Goal: Use online tool/utility: Utilize a website feature to perform a specific function

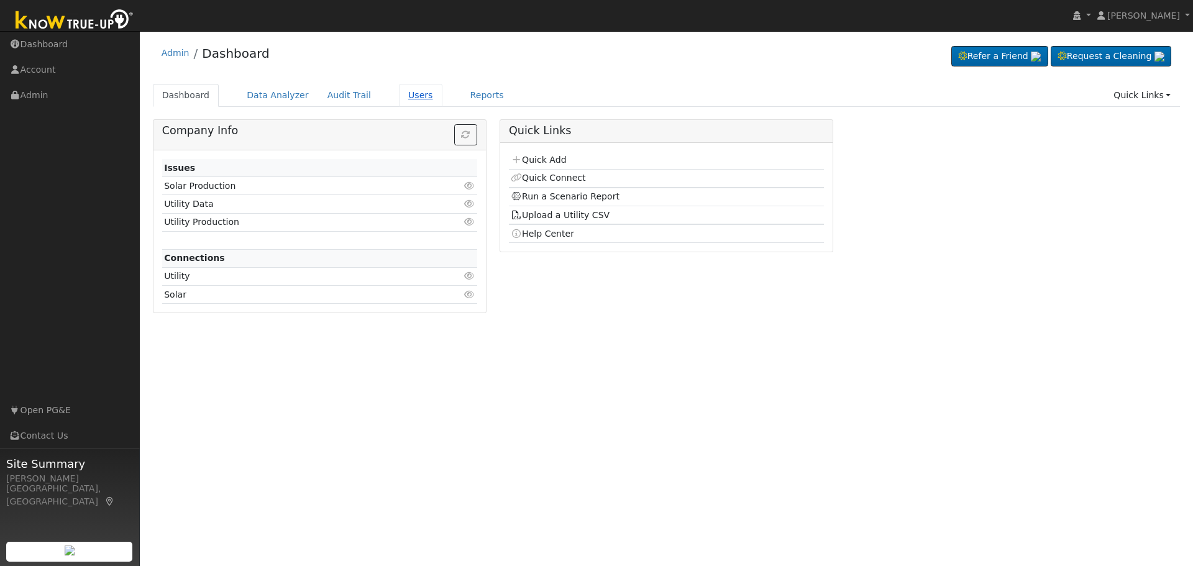
click at [400, 94] on link "Users" at bounding box center [420, 95] width 43 height 23
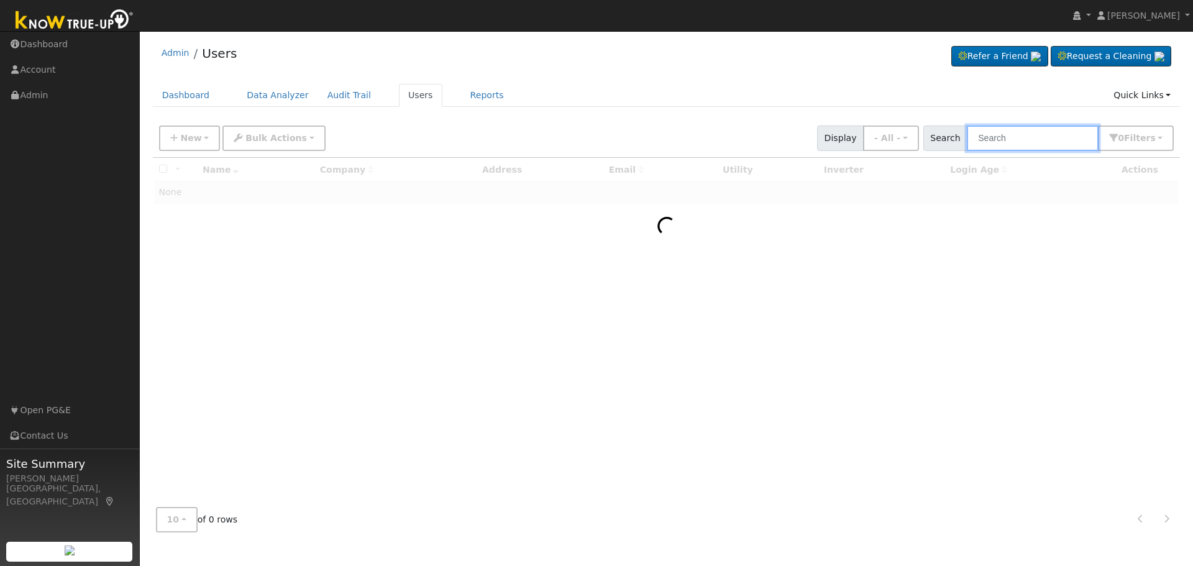
click at [1049, 143] on input "text" at bounding box center [1033, 137] width 132 height 25
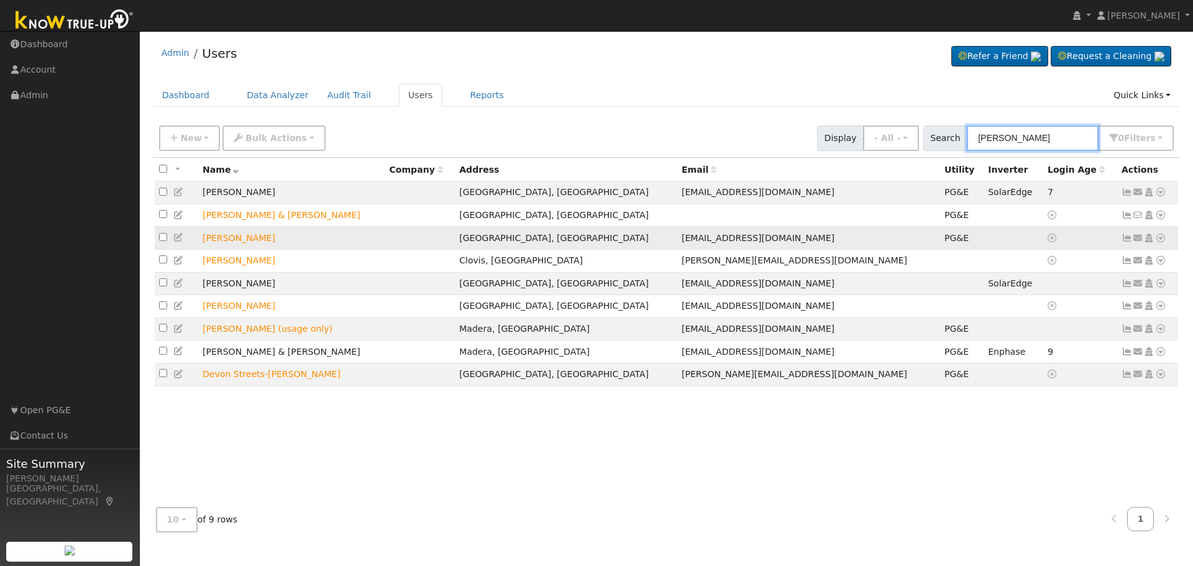
type input "[PERSON_NAME]"
click at [1161, 240] on icon at bounding box center [1160, 238] width 11 height 9
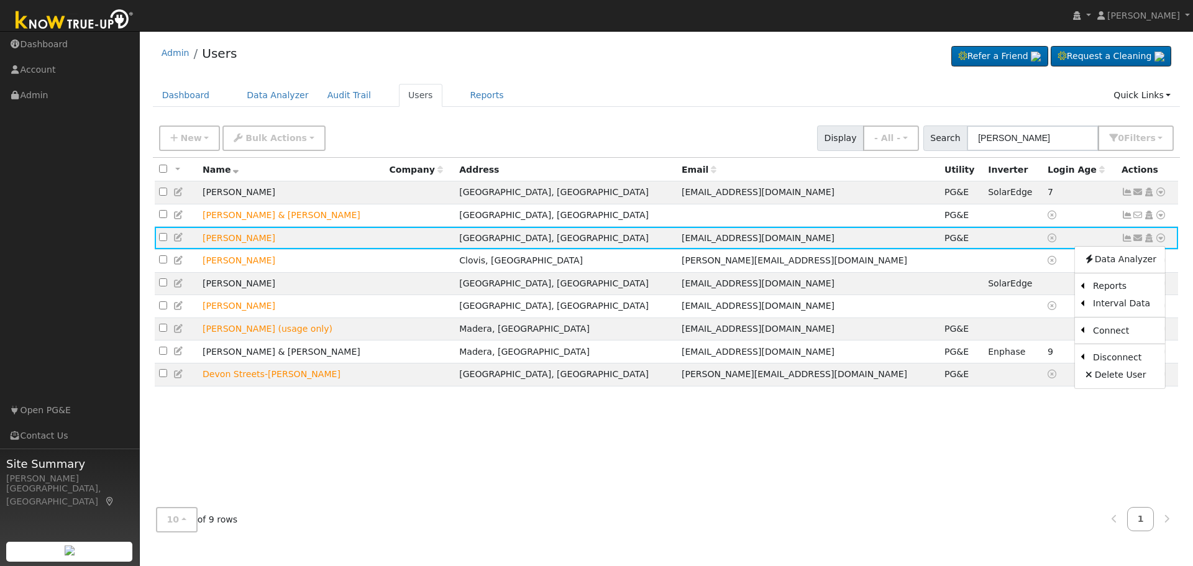
click at [0, 0] on link "Scenario" at bounding box center [0, 0] width 0 height 0
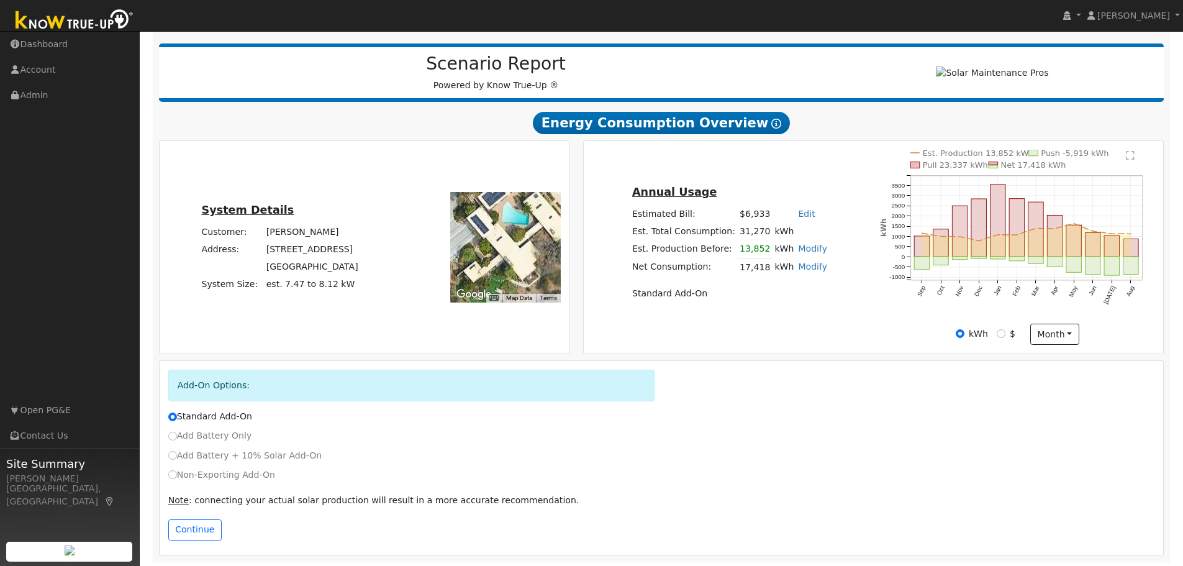
scroll to position [150, 0]
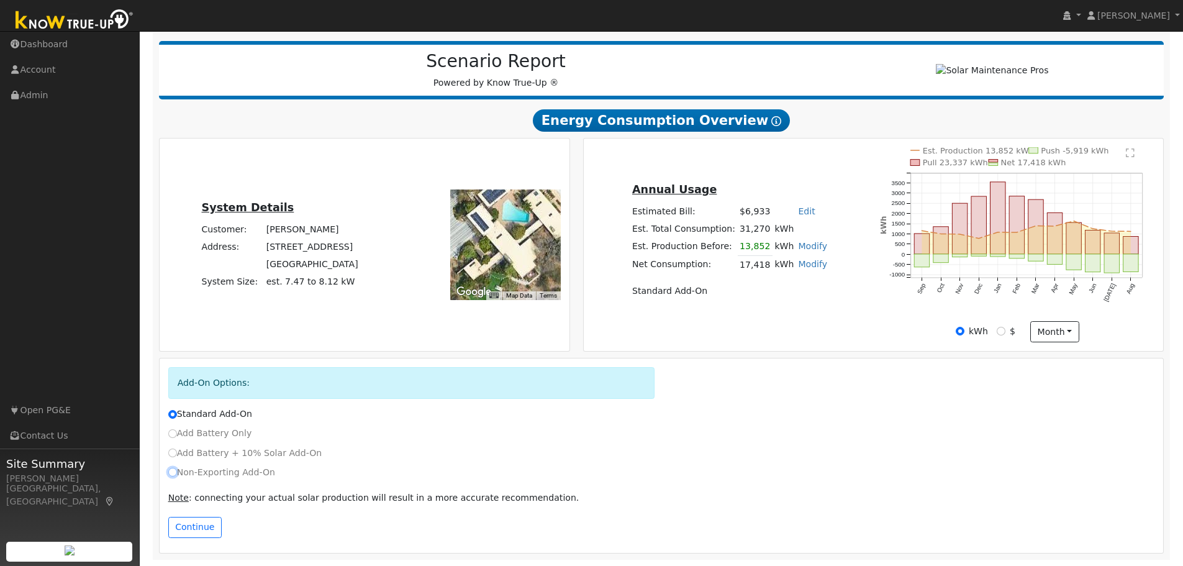
click at [173, 471] on input "Non-Exporting Add-On" at bounding box center [172, 472] width 9 height 9
radio input "true"
radio input "false"
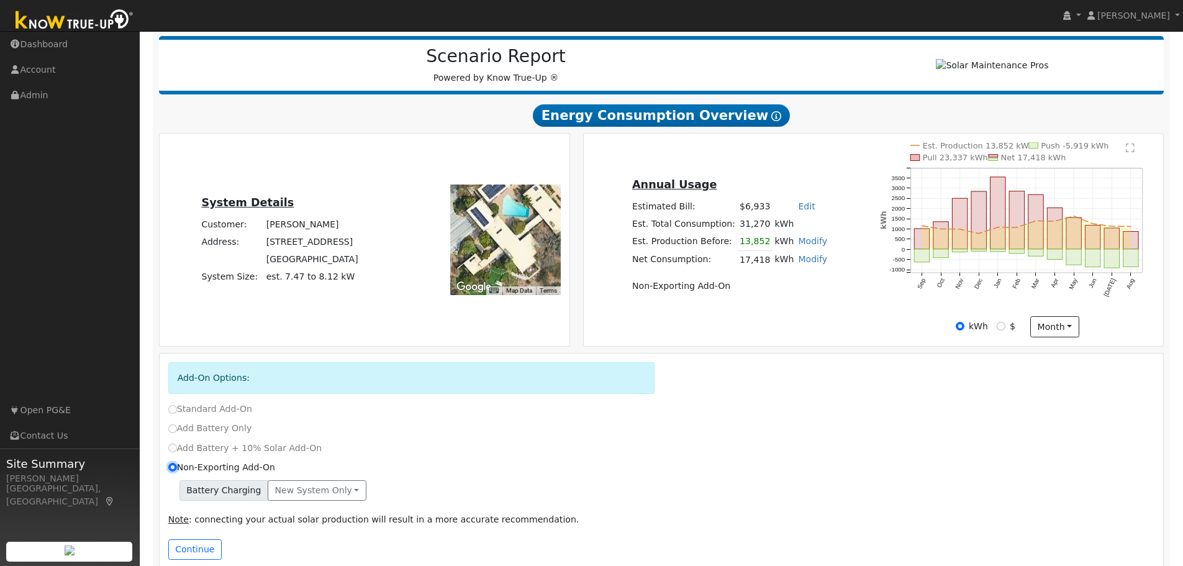
scroll to position [177, 0]
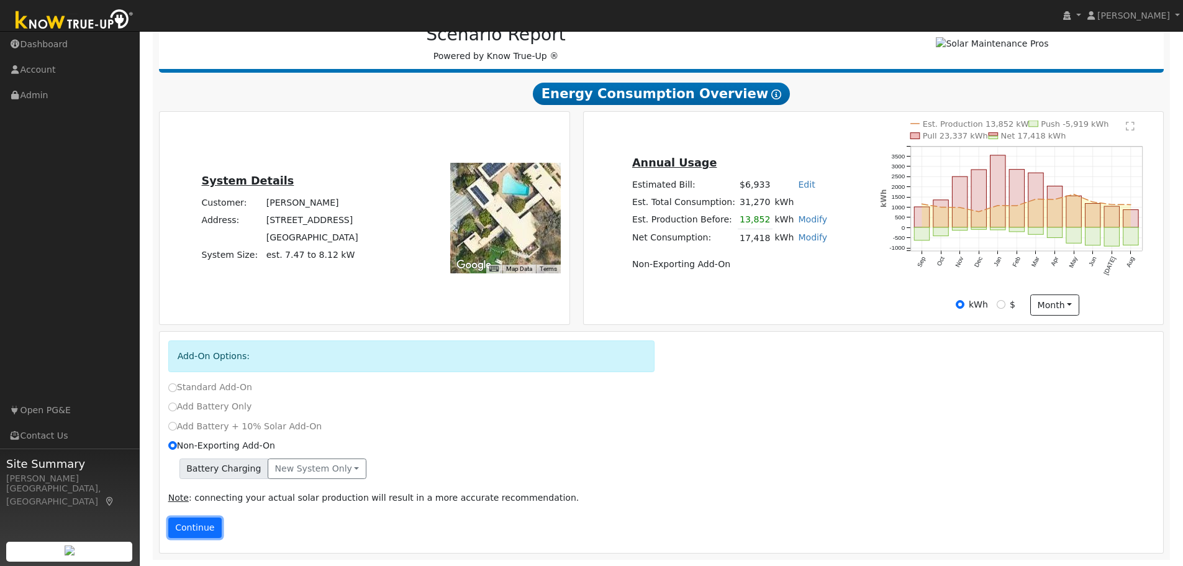
click at [203, 527] on button "Continue" at bounding box center [194, 528] width 53 height 21
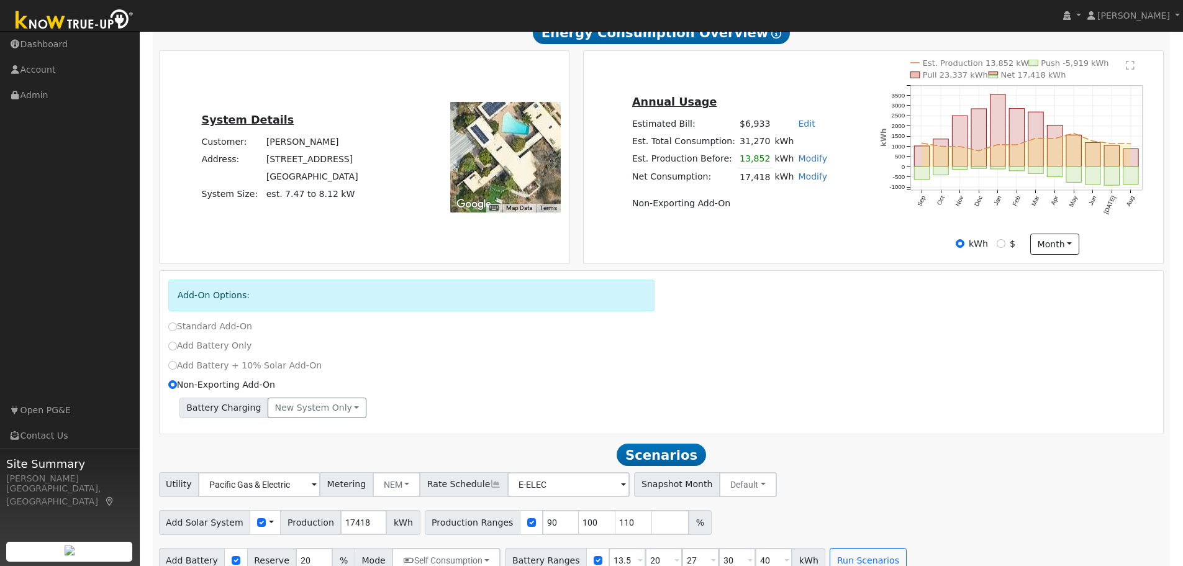
scroll to position [258, 0]
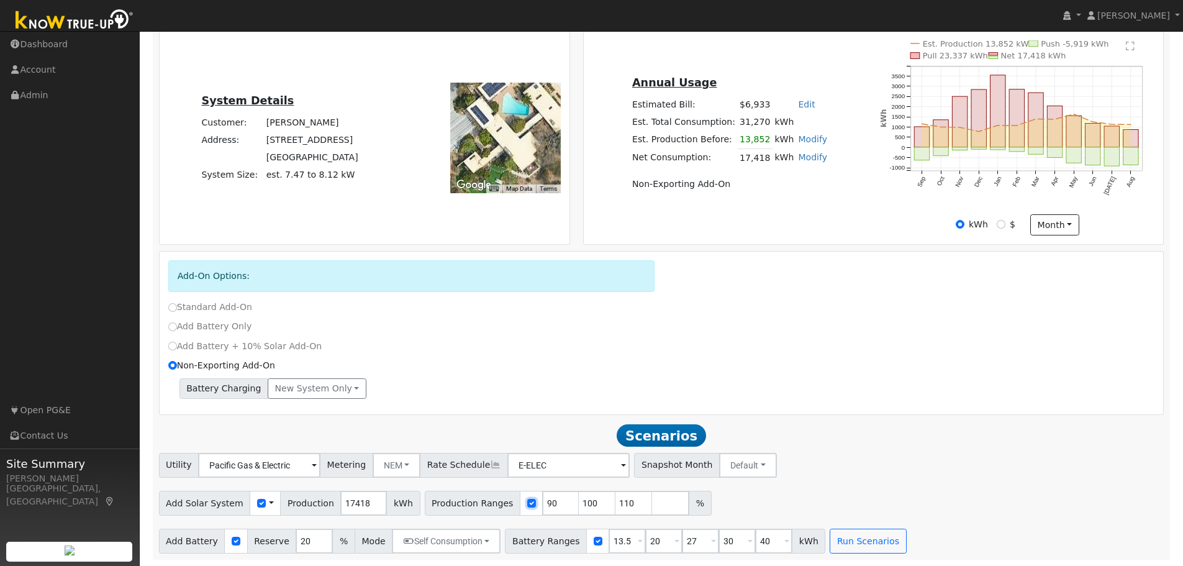
click at [527, 503] on input "checkbox" at bounding box center [531, 503] width 9 height 9
checkbox input "false"
click at [832, 539] on button "Run Scenarios" at bounding box center [868, 541] width 76 height 25
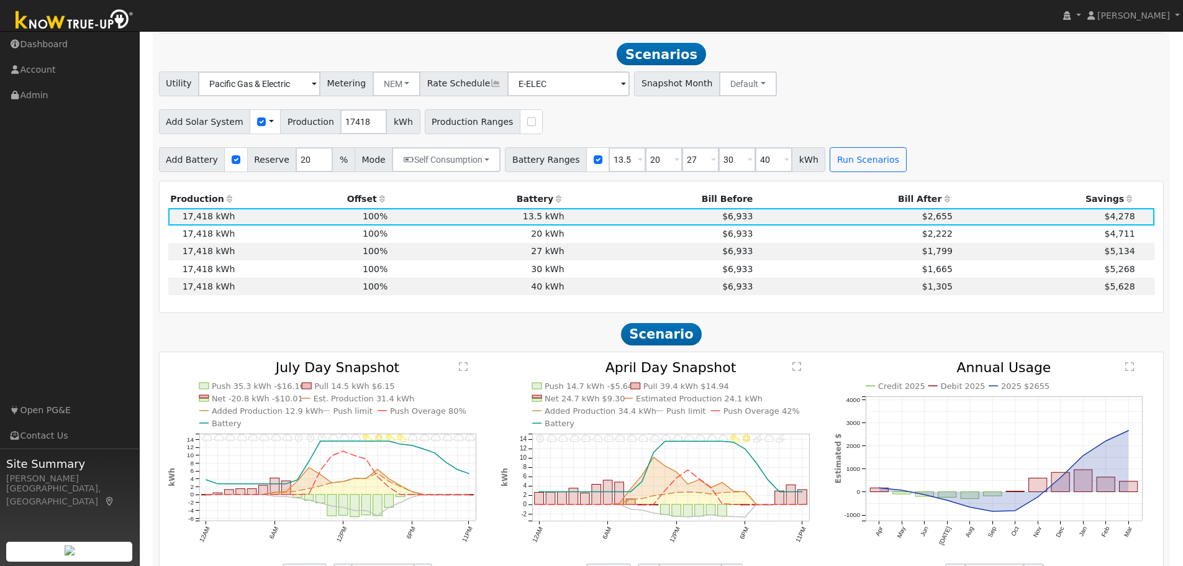
scroll to position [644, 0]
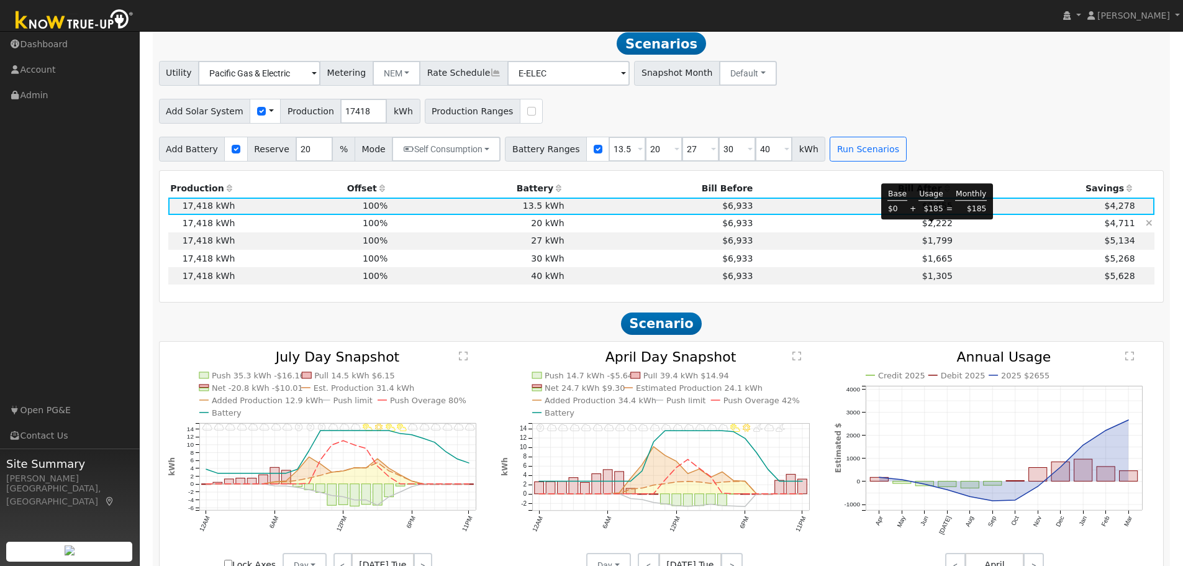
click at [933, 228] on span "$2,222" at bounding box center [938, 223] width 30 height 10
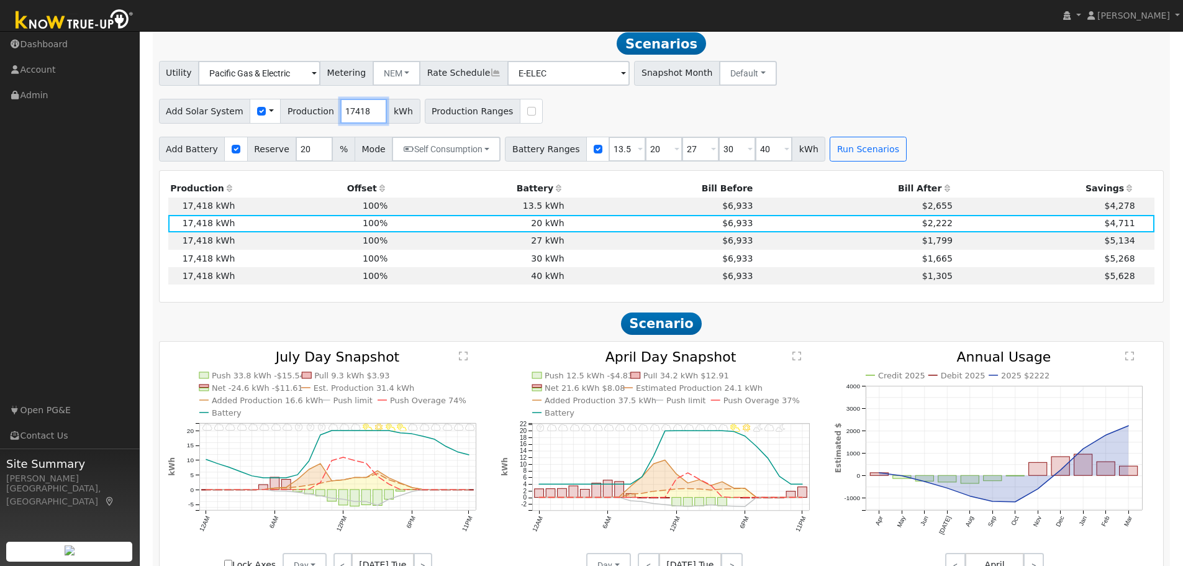
click at [340, 121] on input "17418" at bounding box center [363, 111] width 47 height 25
type input "14000"
click at [839, 157] on button "Run Scenarios" at bounding box center [868, 149] width 76 height 25
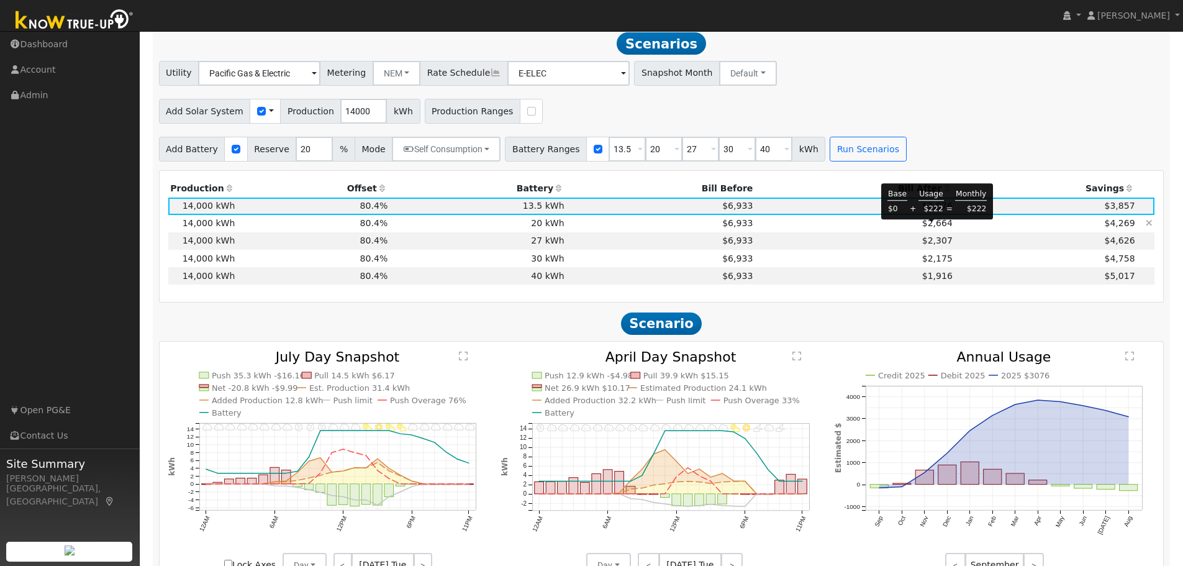
click at [936, 228] on span "$2,664" at bounding box center [938, 223] width 30 height 10
